Goal: Task Accomplishment & Management: Complete application form

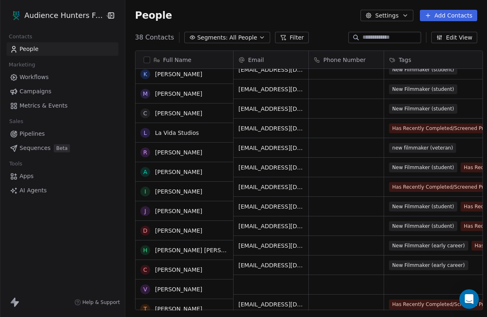
scroll to position [412, 0]
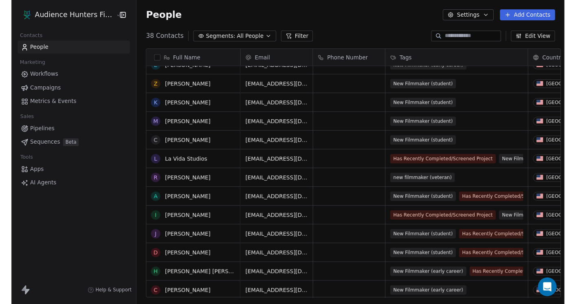
scroll to position [331, 0]
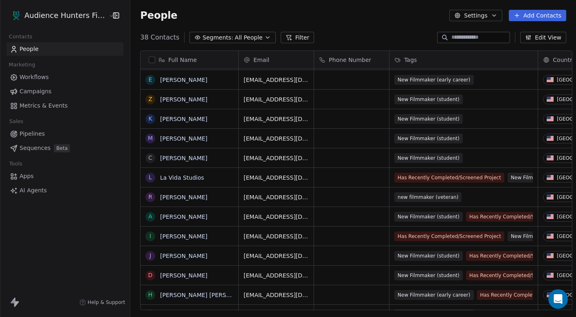
click at [318, 43] on div "38 Contacts Segments: All People Filter Edit View" at bounding box center [352, 37] width 445 height 13
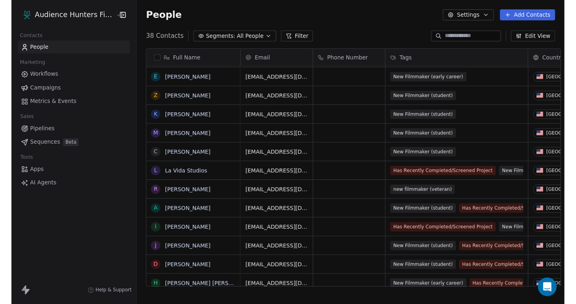
scroll to position [268, 451]
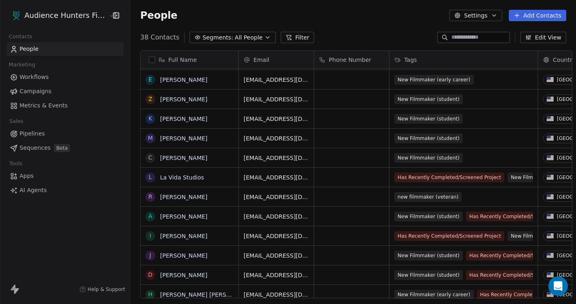
click at [320, 25] on div "People Settings Add Contacts" at bounding box center [352, 15] width 445 height 31
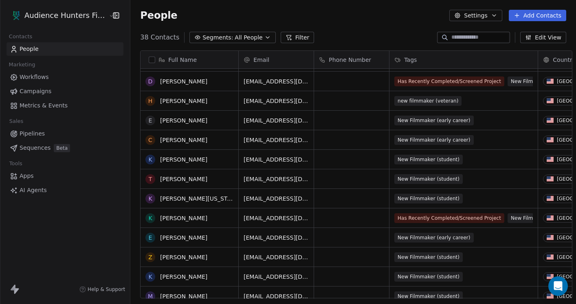
scroll to position [228, 0]
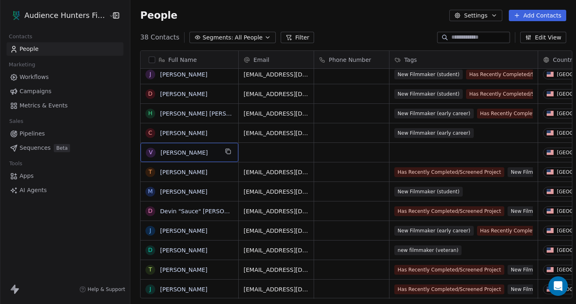
click at [154, 148] on div "V [PERSON_NAME]" at bounding box center [182, 153] width 72 height 10
click at [487, 15] on button "Add Contacts" at bounding box center [536, 15] width 57 height 11
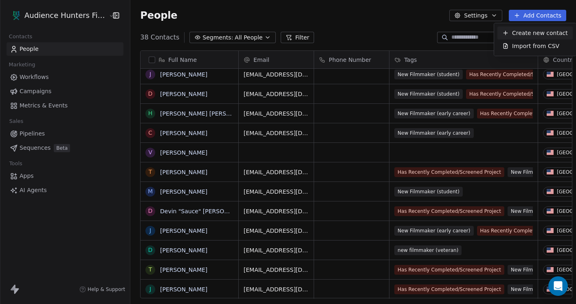
click at [487, 35] on span "Create new contact" at bounding box center [540, 33] width 56 height 9
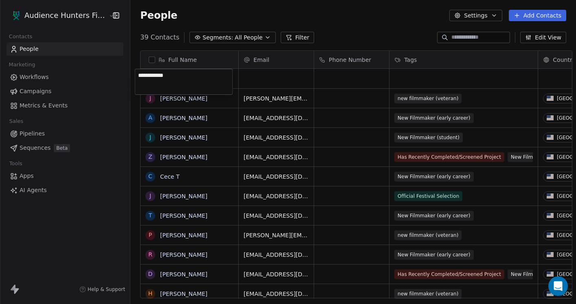
type textarea "**********"
click at [250, 81] on html "Audience Hunters Film Festival Contacts People Marketing Workflows Campaigns Me…" at bounding box center [288, 152] width 576 height 304
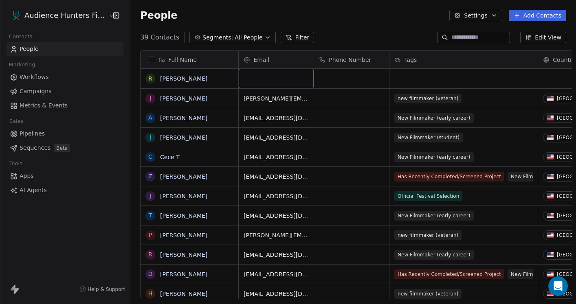
click at [276, 79] on div "grid" at bounding box center [276, 79] width 75 height 20
type input "**********"
click at [407, 77] on html "Audience Hunters Film Festival Contacts People Marketing Workflows Campaigns Me…" at bounding box center [288, 152] width 576 height 304
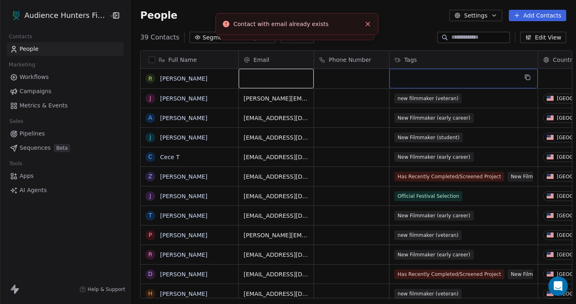
click at [407, 77] on div "grid" at bounding box center [463, 79] width 148 height 20
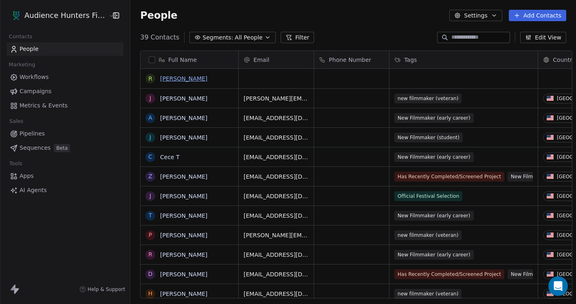
click at [190, 80] on html "Audience Hunters Film Festival Contacts People Marketing Workflows Campaigns Me…" at bounding box center [288, 152] width 576 height 304
click at [190, 80] on link "[PERSON_NAME]" at bounding box center [183, 78] width 47 height 7
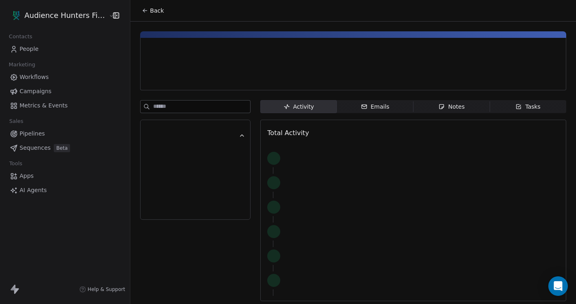
click at [190, 80] on div at bounding box center [233, 79] width 173 height 8
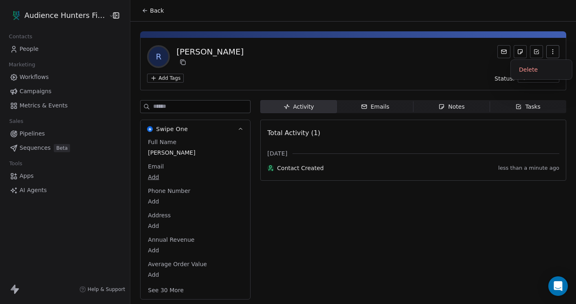
click at [487, 56] on button "button" at bounding box center [552, 51] width 13 height 13
click at [487, 67] on div "Delete" at bounding box center [541, 69] width 55 height 13
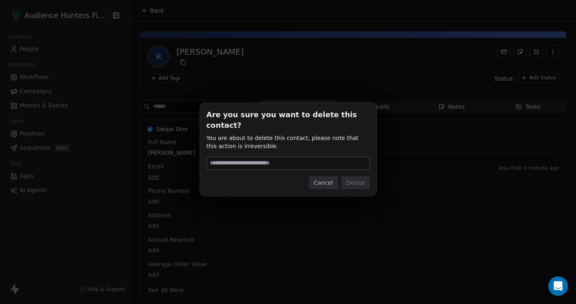
click at [327, 176] on button "Cancel" at bounding box center [323, 182] width 29 height 13
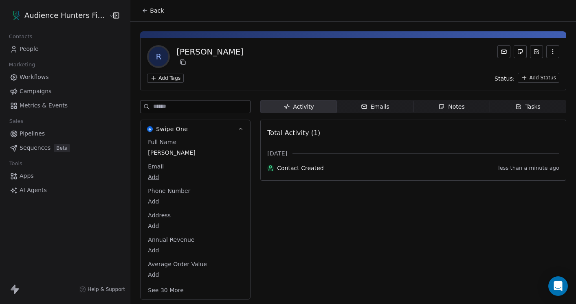
click at [487, 57] on button "button" at bounding box center [552, 51] width 13 height 13
click at [487, 67] on div "Delete" at bounding box center [541, 69] width 55 height 13
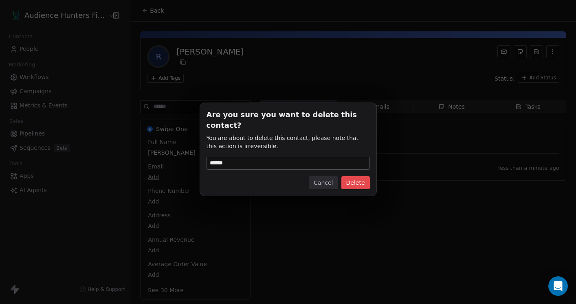
type input "******"
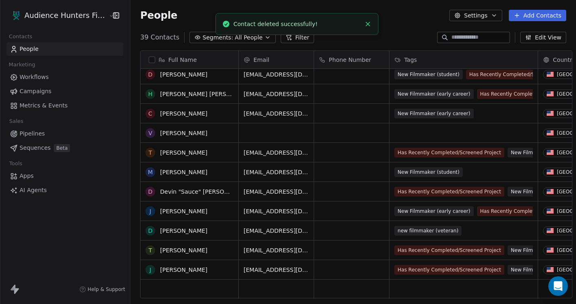
scroll to position [532, 0]
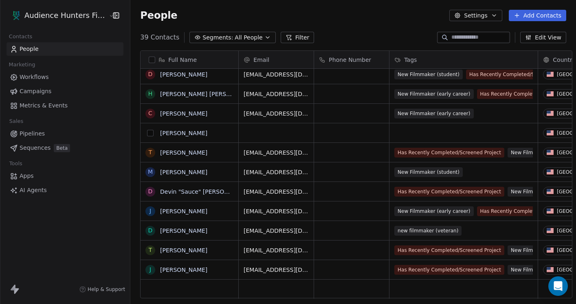
click at [147, 134] on button "grid" at bounding box center [150, 133] width 7 height 7
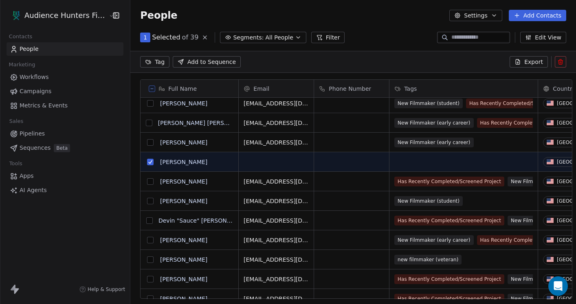
click at [487, 63] on icon at bounding box center [560, 62] width 7 height 7
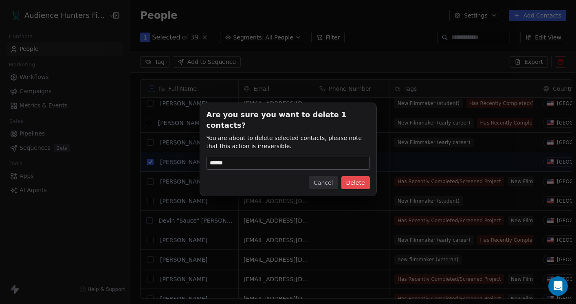
type input "******"
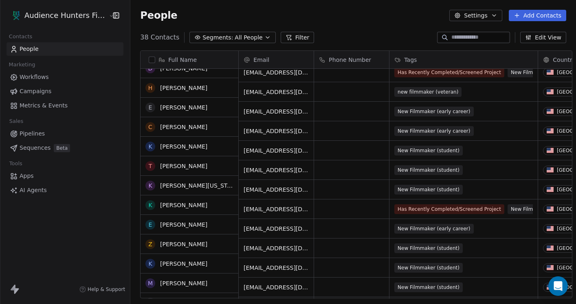
scroll to position [182, 0]
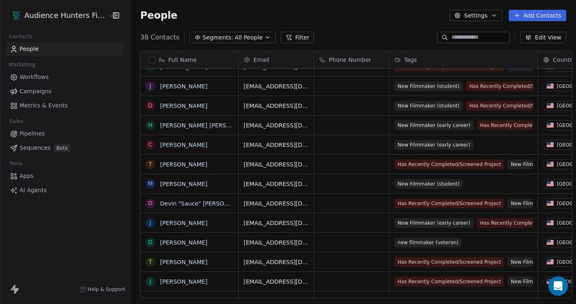
click at [487, 15] on button "Add Contacts" at bounding box center [536, 15] width 57 height 11
click at [487, 32] on span "Create new contact" at bounding box center [540, 33] width 56 height 9
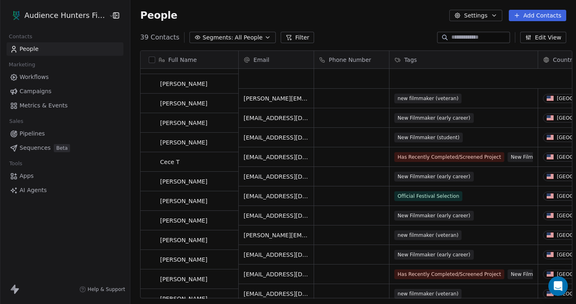
scroll to position [0, 0]
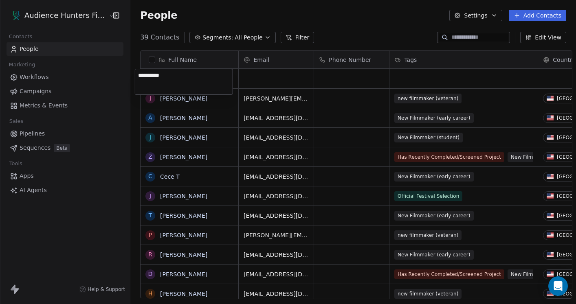
type textarea "**********"
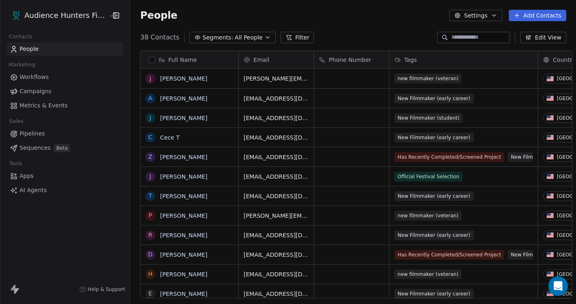
click at [250, 114] on html "Audience Hunters Film Festival Contacts People Marketing Workflows Campaigns Me…" at bounding box center [288, 152] width 576 height 304
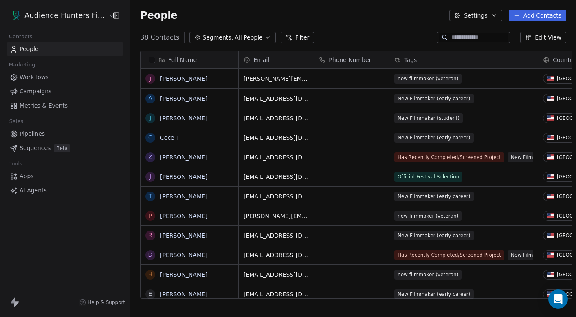
scroll to position [278, 451]
click at [487, 14] on button "Add Contacts" at bounding box center [536, 15] width 57 height 11
click at [487, 30] on span "Create new contact" at bounding box center [540, 33] width 56 height 9
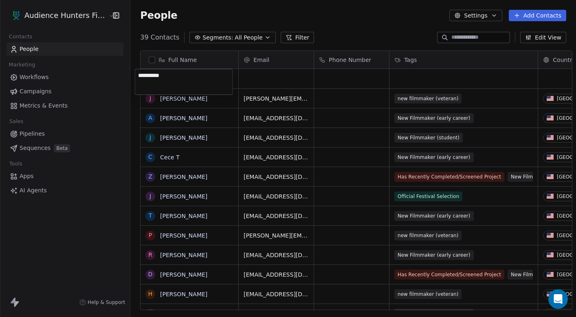
type textarea "**********"
click at [264, 77] on html "Audience Hunters Film Festival Contacts People Marketing Workflows Campaigns Me…" at bounding box center [288, 158] width 576 height 317
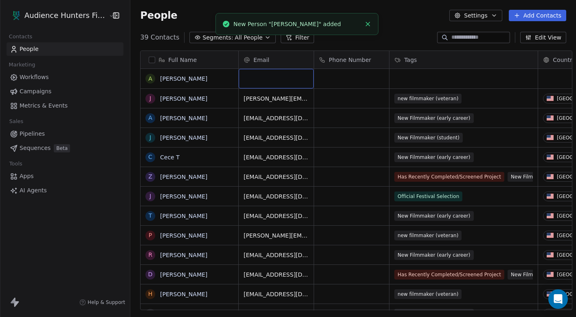
click at [264, 77] on div "grid" at bounding box center [276, 79] width 75 height 20
type input "**********"
click at [417, 78] on html "Audience Hunters Film Festival Contacts People Marketing Workflows Campaigns Me…" at bounding box center [288, 158] width 576 height 317
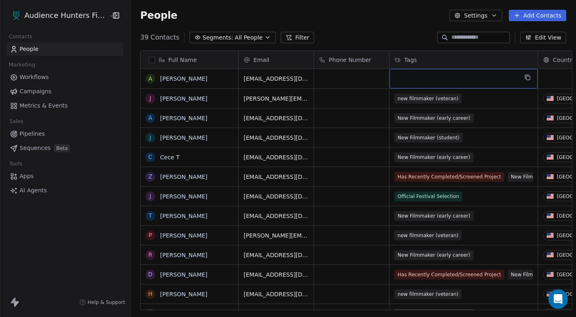
click at [417, 78] on div "grid" at bounding box center [463, 79] width 148 height 20
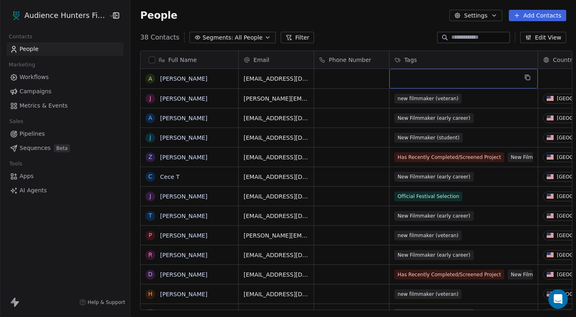
click at [417, 78] on div "grid" at bounding box center [463, 79] width 148 height 20
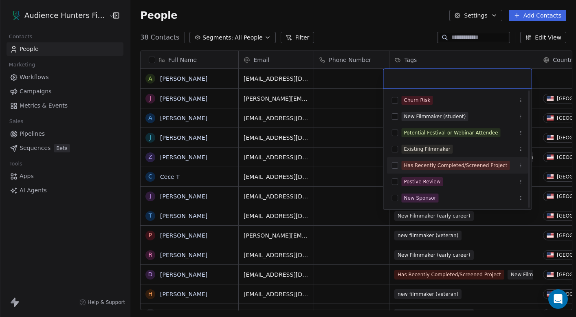
scroll to position [33, 0]
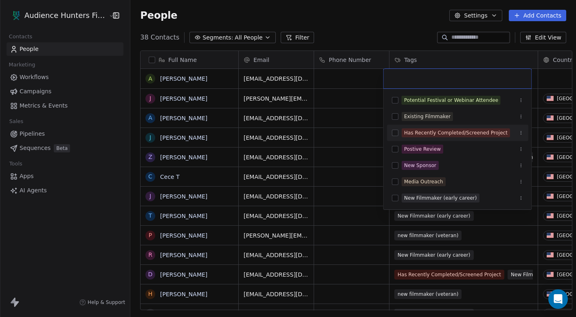
click at [395, 132] on button "Suggestions" at bounding box center [395, 132] width 7 height 7
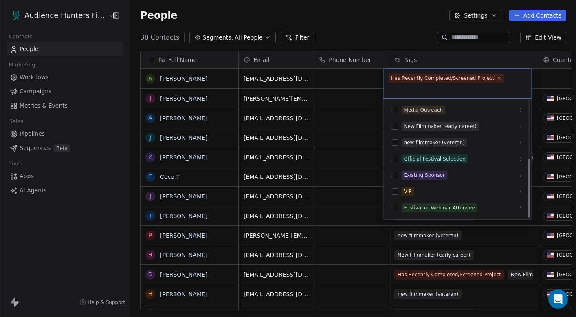
scroll to position [114, 0]
click at [397, 124] on button "Suggestions" at bounding box center [395, 126] width 7 height 7
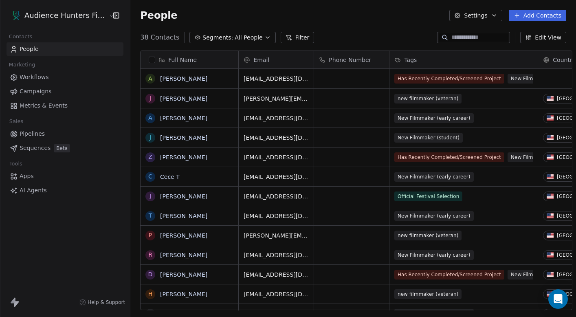
click at [345, 24] on html "Audience Hunters Film Festival Contacts People Marketing Workflows Campaigns Me…" at bounding box center [288, 158] width 576 height 317
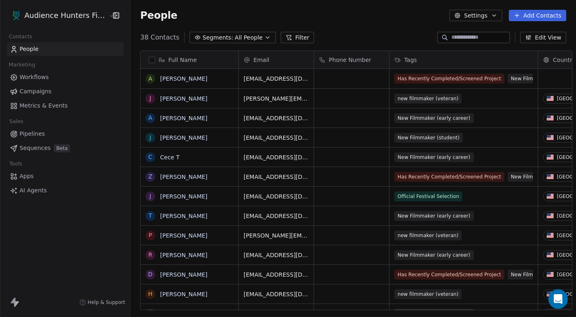
click at [385, 24] on div "People Settings Add Contacts" at bounding box center [352, 15] width 445 height 31
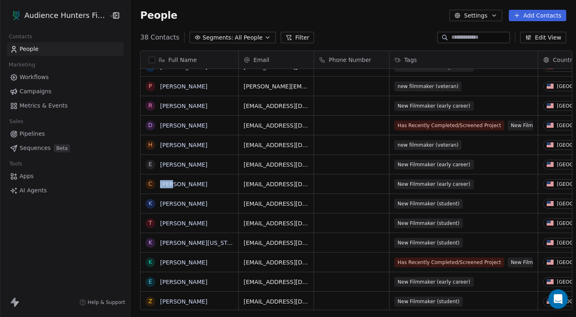
scroll to position [278, 451]
click at [487, 16] on button "Add Contacts" at bounding box center [536, 15] width 57 height 11
click at [487, 32] on span "Create new contact" at bounding box center [540, 33] width 56 height 9
click at [262, 127] on html "Audience Hunters Film Festival Contacts People Marketing Workflows Campaigns Me…" at bounding box center [288, 158] width 576 height 317
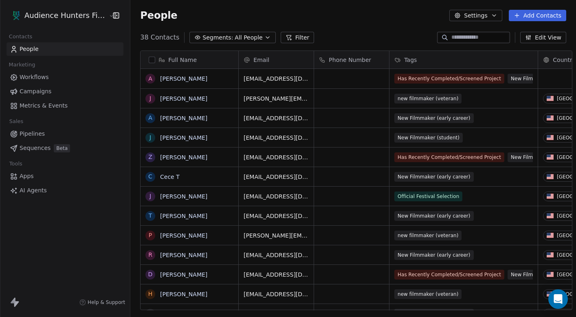
scroll to position [0, 0]
click at [487, 10] on button "Add Contacts" at bounding box center [536, 15] width 57 height 11
click at [487, 32] on span "Create new contact" at bounding box center [540, 33] width 56 height 9
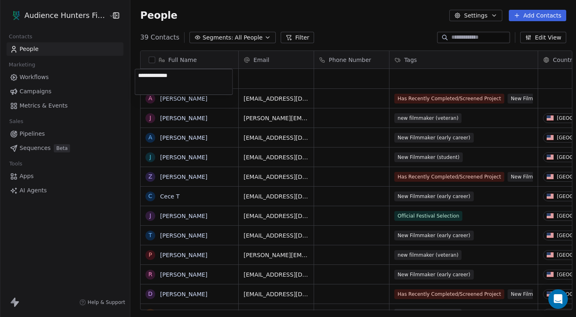
type textarea "**********"
click at [285, 82] on html "Audience Hunters Film Festival Contacts People Marketing Workflows Campaigns Me…" at bounding box center [288, 158] width 576 height 317
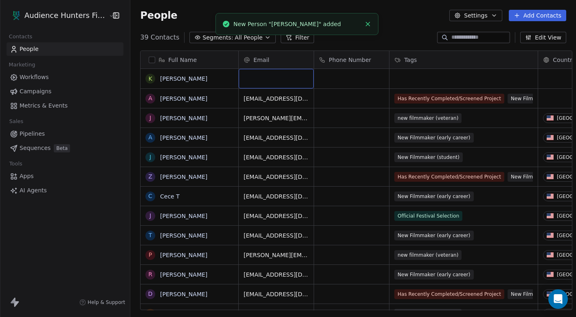
click at [281, 75] on div "grid" at bounding box center [276, 79] width 75 height 20
type input "**********"
click at [408, 75] on html "Audience Hunters Film Festival Contacts People Marketing Workflows Campaigns Me…" at bounding box center [288, 158] width 576 height 317
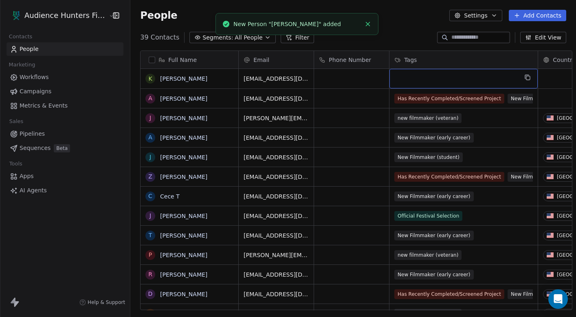
click at [414, 75] on div "grid" at bounding box center [463, 79] width 148 height 20
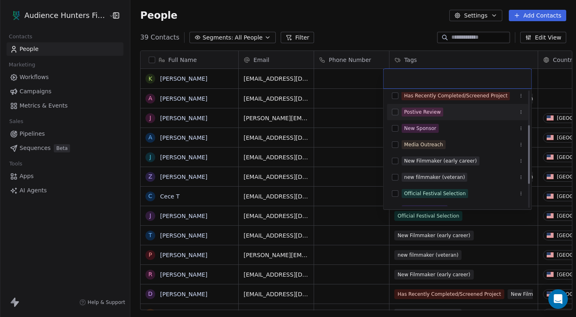
scroll to position [57, 0]
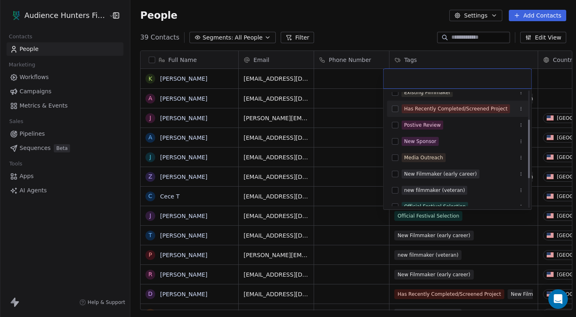
click at [402, 106] on span "Has Recently Completed/Screened Project" at bounding box center [455, 108] width 108 height 9
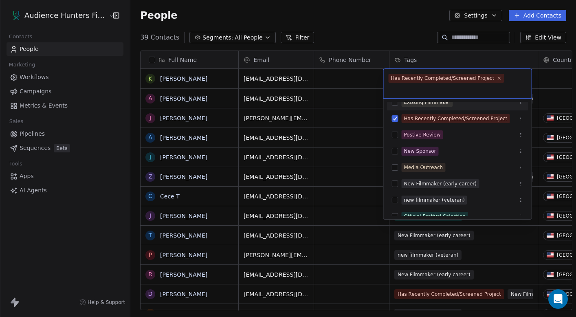
click at [380, 26] on html "Audience Hunters Film Festival Contacts People Marketing Workflows Campaigns Me…" at bounding box center [288, 158] width 576 height 317
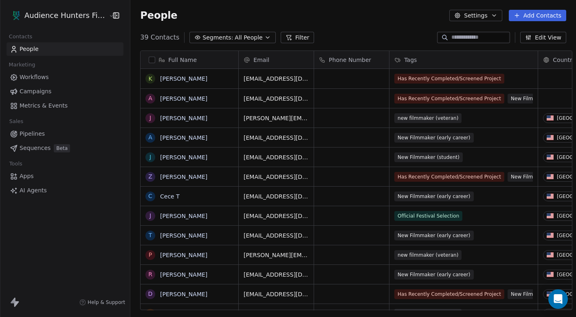
scroll to position [0, 0]
